Goal: Find specific page/section: Find specific page/section

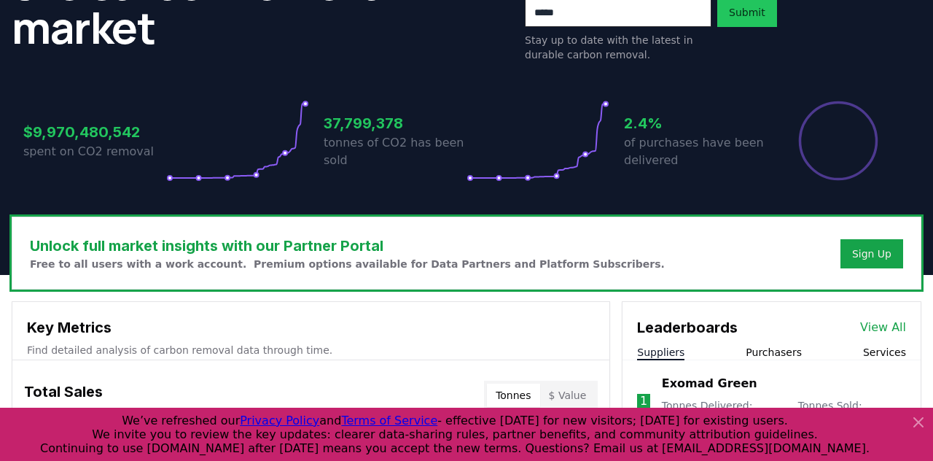
scroll to position [443, 0]
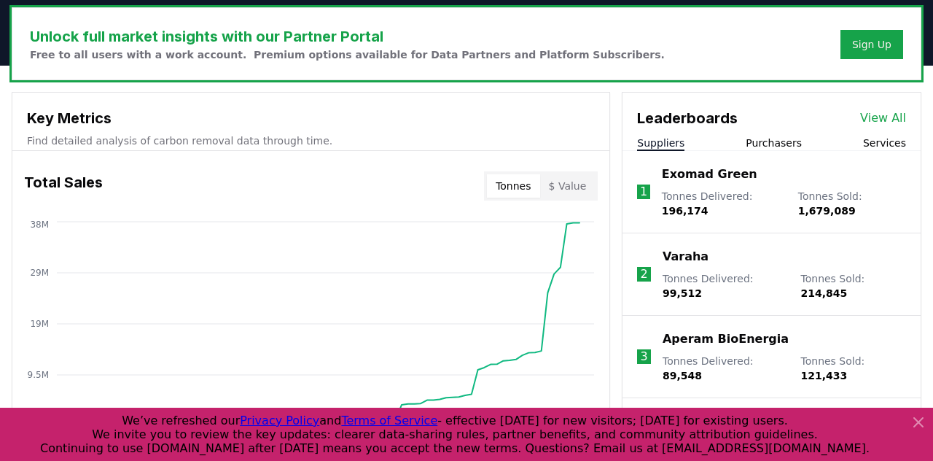
click at [919, 422] on icon at bounding box center [917, 421] width 17 height 17
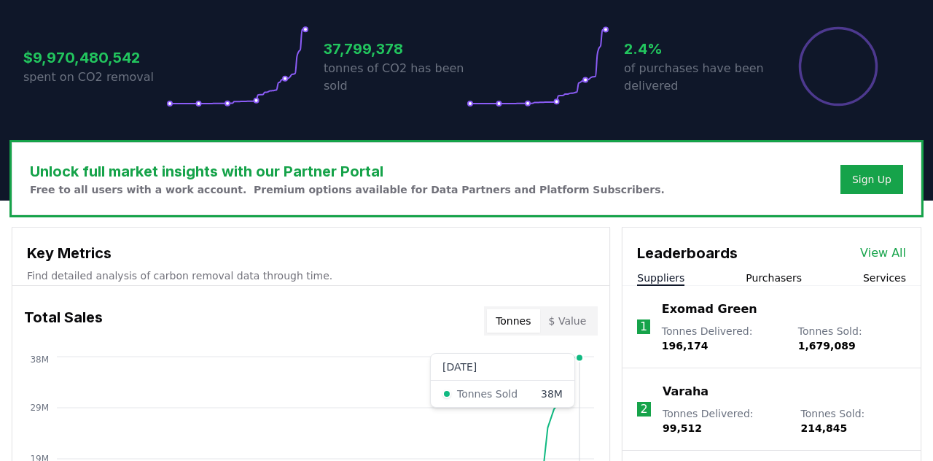
scroll to position [289, 0]
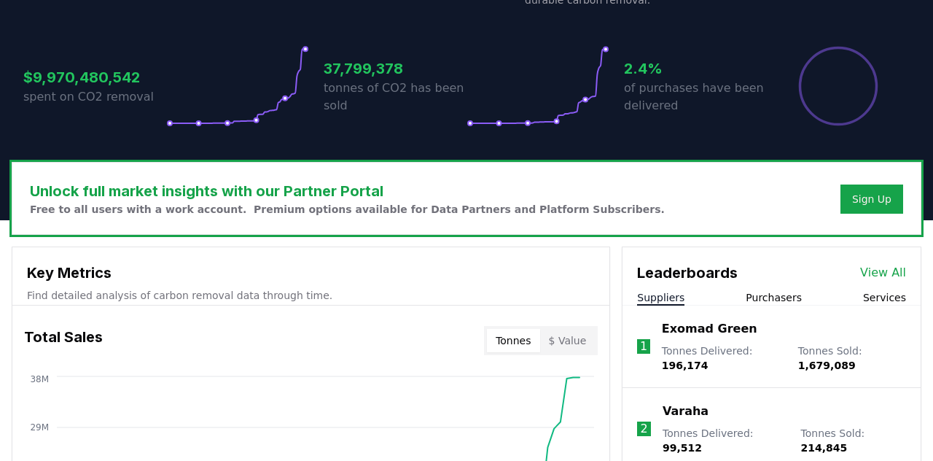
click at [575, 339] on button "$ Value" at bounding box center [567, 340] width 55 height 23
click at [518, 337] on button "Tonnes" at bounding box center [513, 340] width 52 height 23
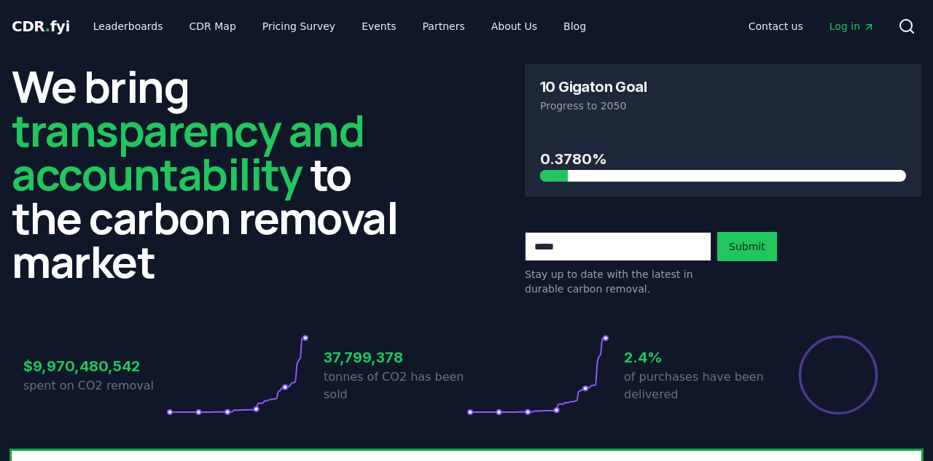
scroll to position [0, 0]
click at [124, 30] on link "Leaderboards" at bounding box center [128, 26] width 93 height 26
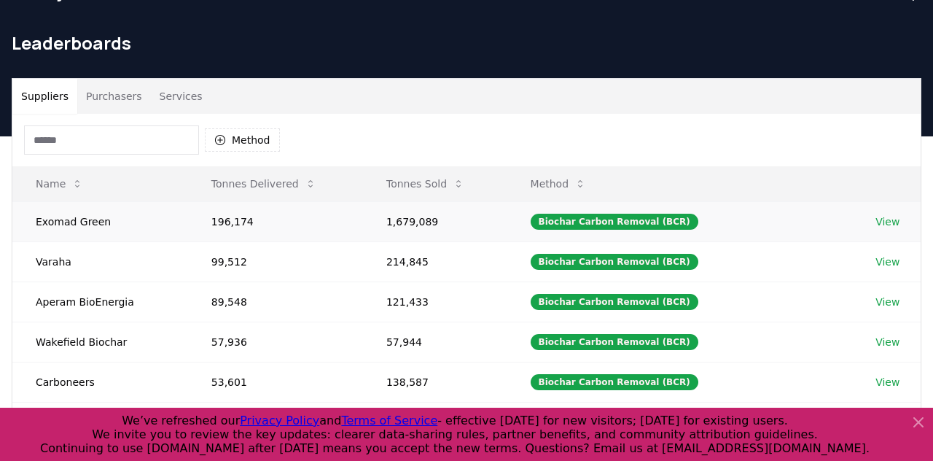
scroll to position [48, 0]
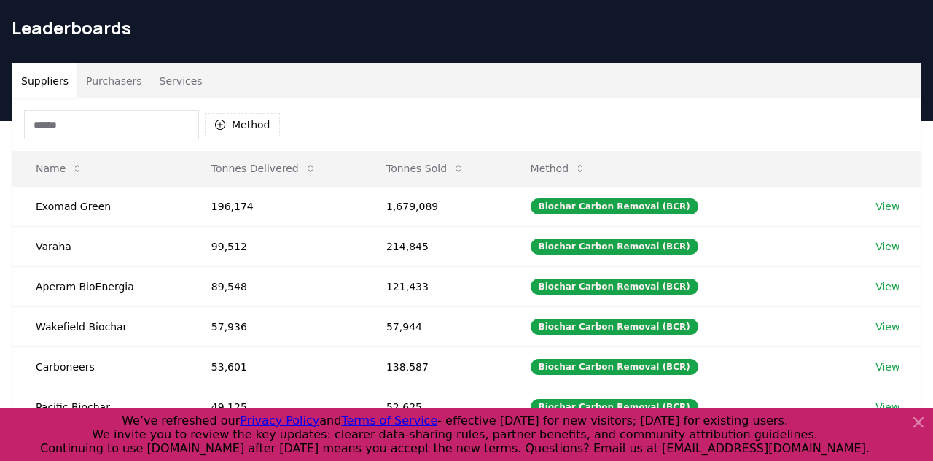
click at [921, 424] on icon at bounding box center [917, 421] width 17 height 17
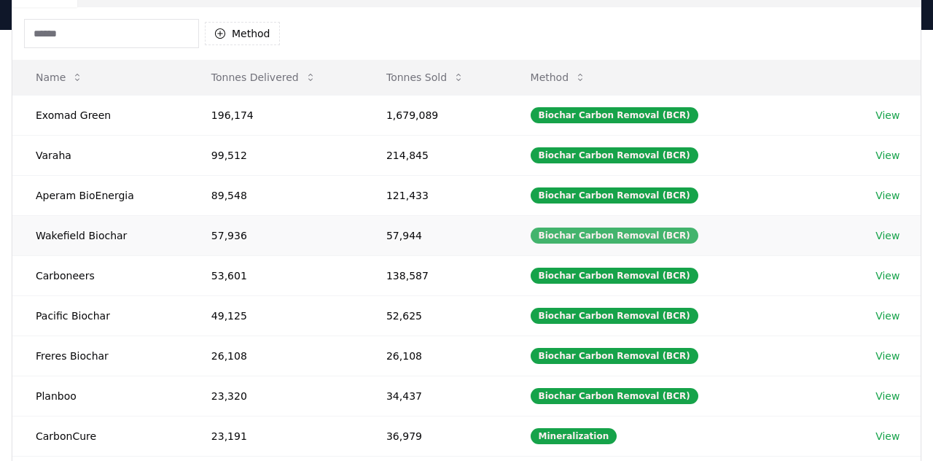
scroll to position [140, 0]
